Goal: Task Accomplishment & Management: Complete application form

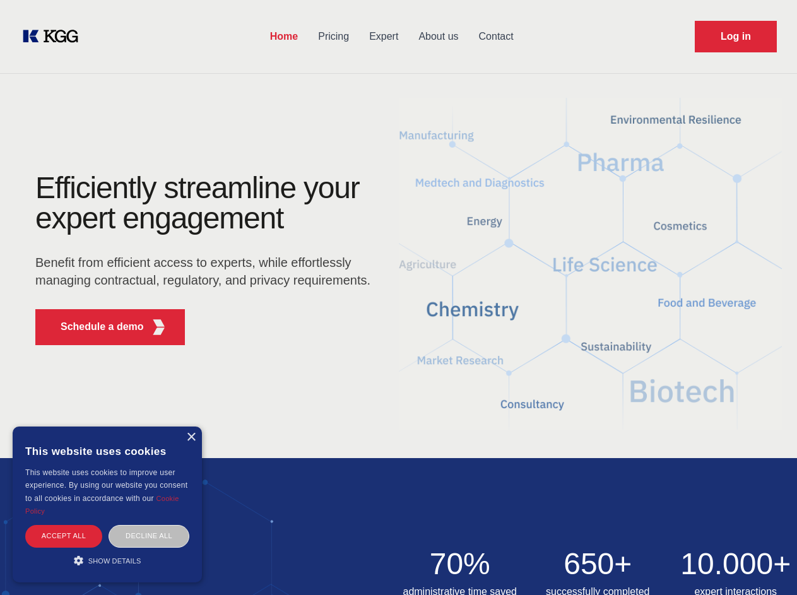
click at [398, 297] on div "Efficiently streamline your expert engagement Benefit from efficient access to …" at bounding box center [207, 264] width 384 height 182
click at [95, 327] on p "Schedule a demo" at bounding box center [102, 326] width 83 height 15
click at [191, 438] on div "× This website uses cookies This website uses cookies to improve user experienc…" at bounding box center [107, 505] width 189 height 156
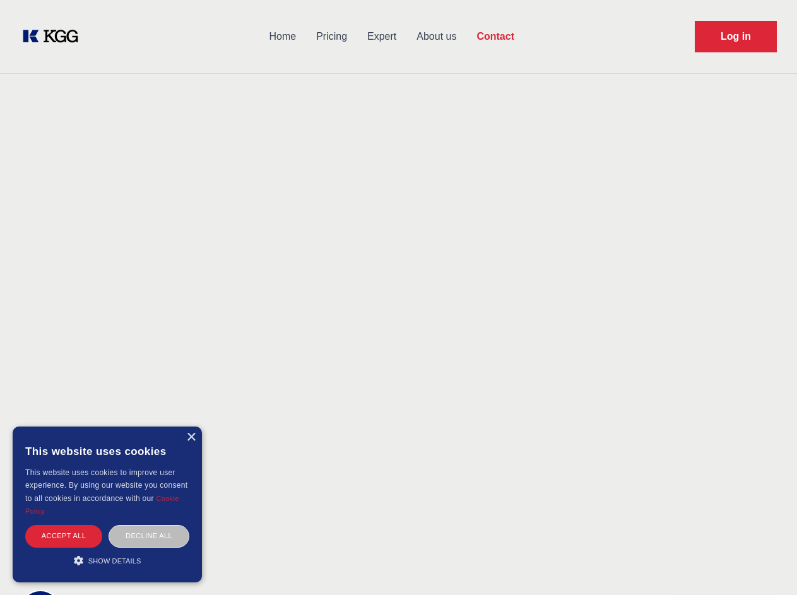
click at [64, 536] on div "Accept all" at bounding box center [63, 536] width 77 height 22
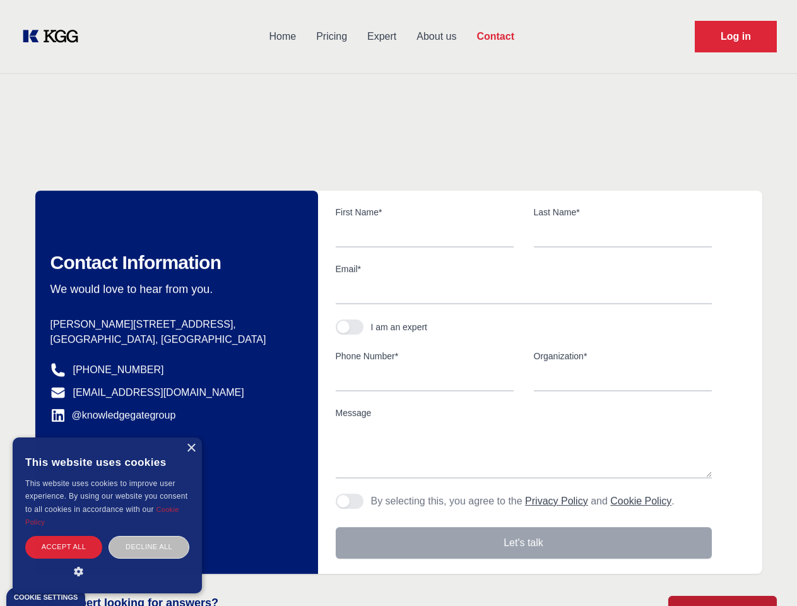
click at [149, 536] on div "Decline all" at bounding box center [149, 547] width 81 height 22
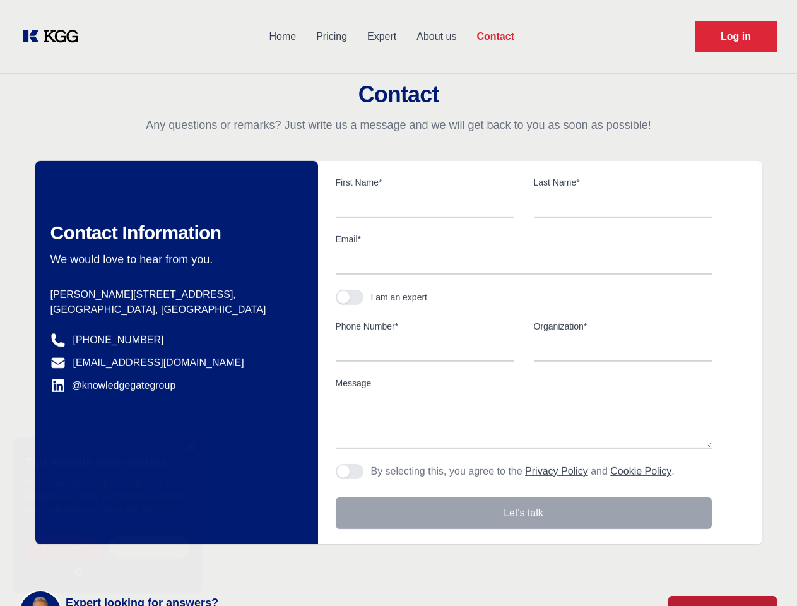
click at [107, 561] on main "Contact Any questions or remarks? Just write us a message and we will get back …" at bounding box center [398, 328] width 797 height 657
